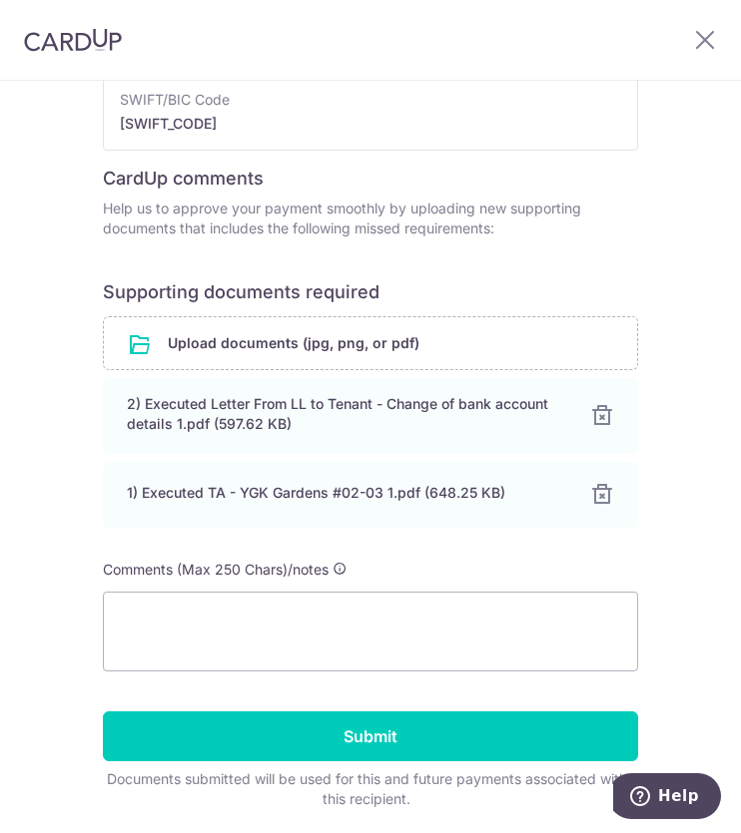
scroll to position [364, 0]
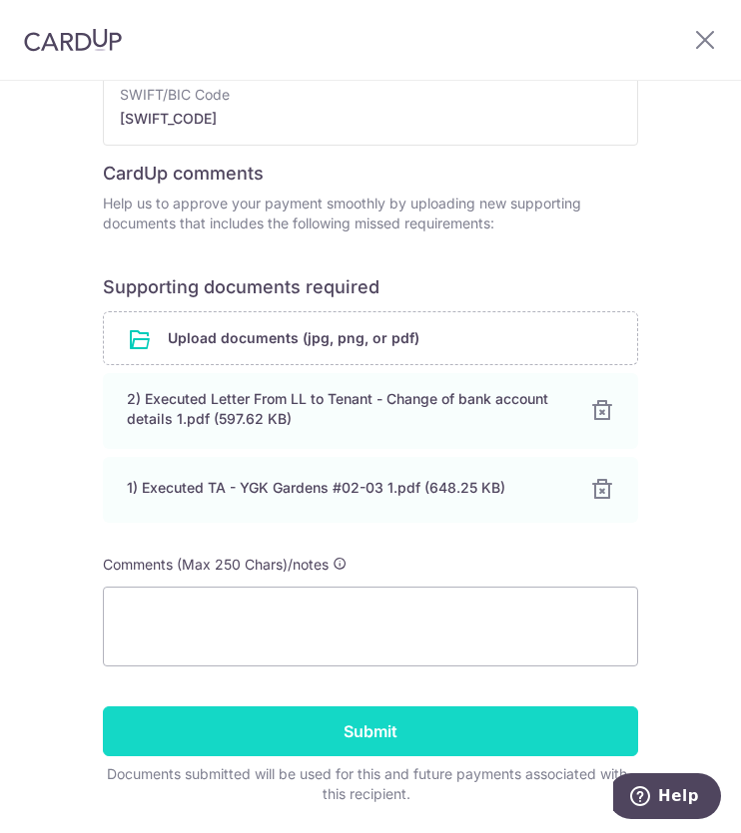
click at [354, 737] on input "Submit" at bounding box center [370, 732] width 535 height 50
